Goal: Information Seeking & Learning: Find specific fact

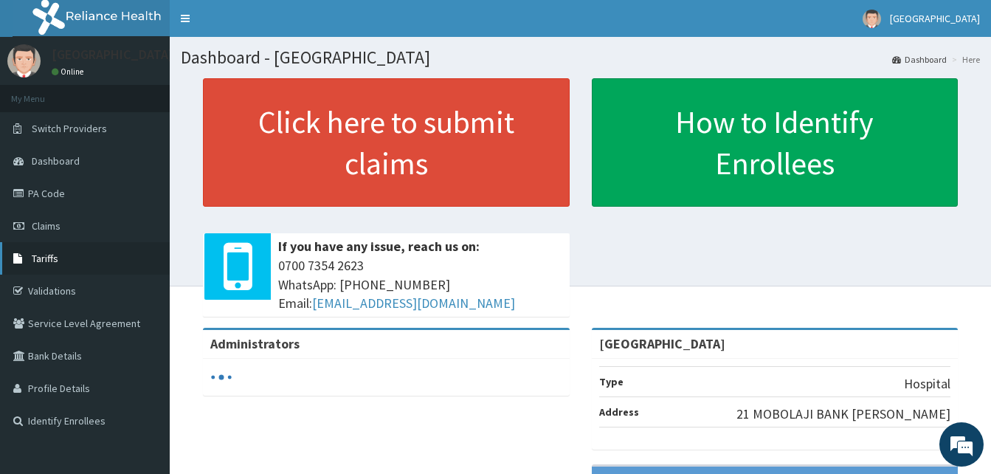
click at [55, 265] on link "Tariffs" at bounding box center [85, 258] width 170 height 32
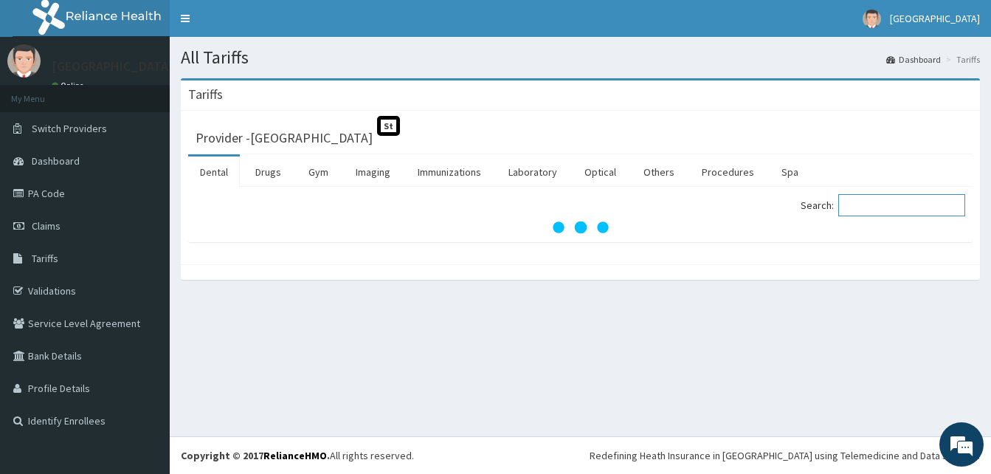
click at [909, 206] on input "Search:" at bounding box center [902, 205] width 127 height 22
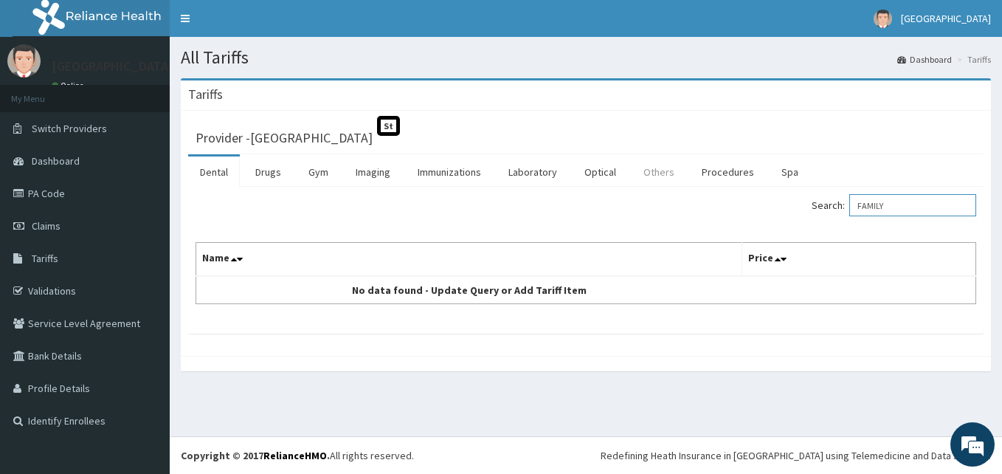
type input "FAMILY"
click at [644, 172] on link "Others" at bounding box center [659, 171] width 55 height 31
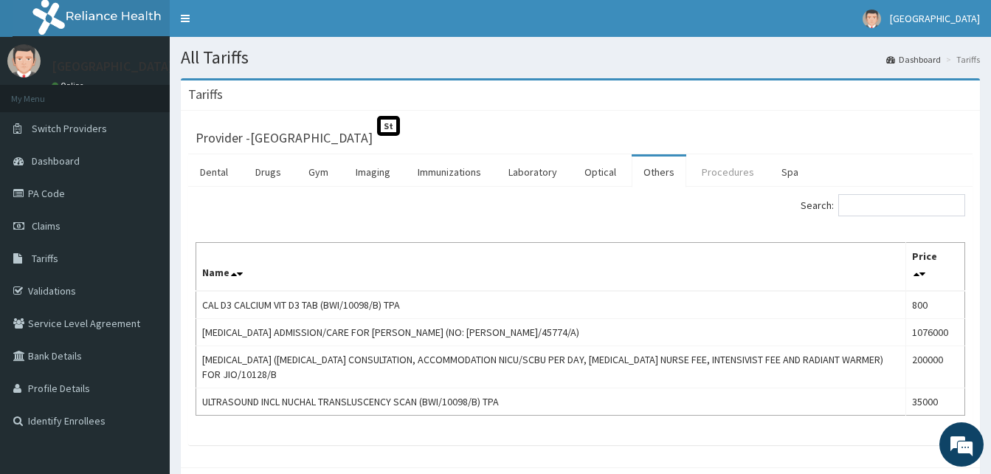
click at [720, 173] on link "Procedures" at bounding box center [728, 171] width 76 height 31
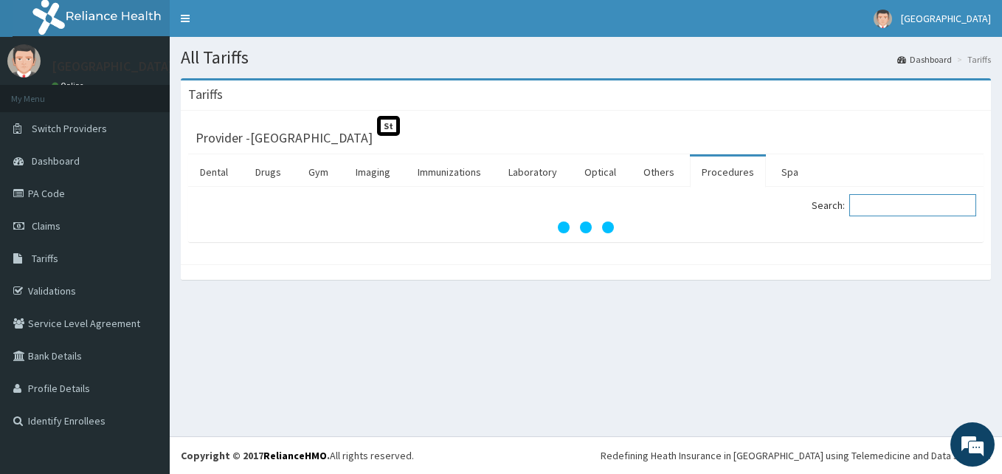
click at [889, 205] on input "Search:" at bounding box center [913, 205] width 127 height 22
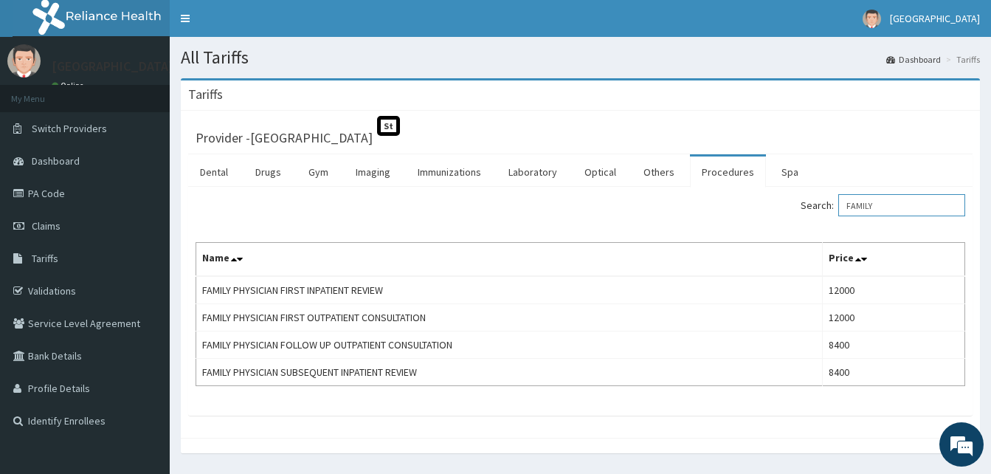
type input "FAMILY"
click at [109, 288] on link "Validations" at bounding box center [85, 291] width 170 height 32
